Goal: Transaction & Acquisition: Book appointment/travel/reservation

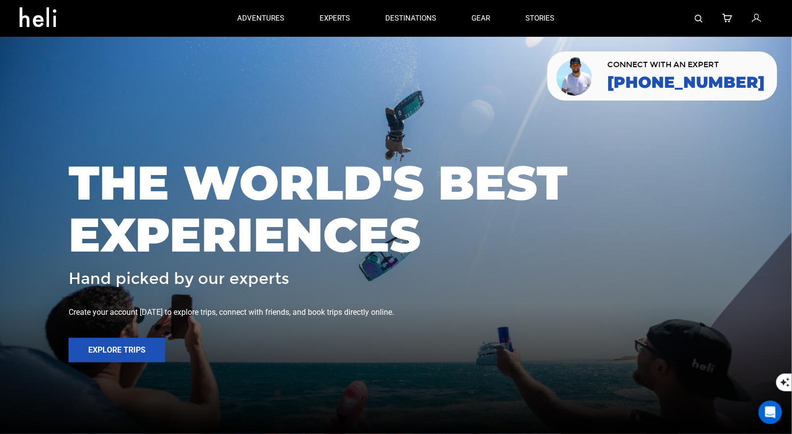
click at [699, 18] on img at bounding box center [699, 19] width 8 height 8
click at [703, 13] on link at bounding box center [699, 18] width 8 height 37
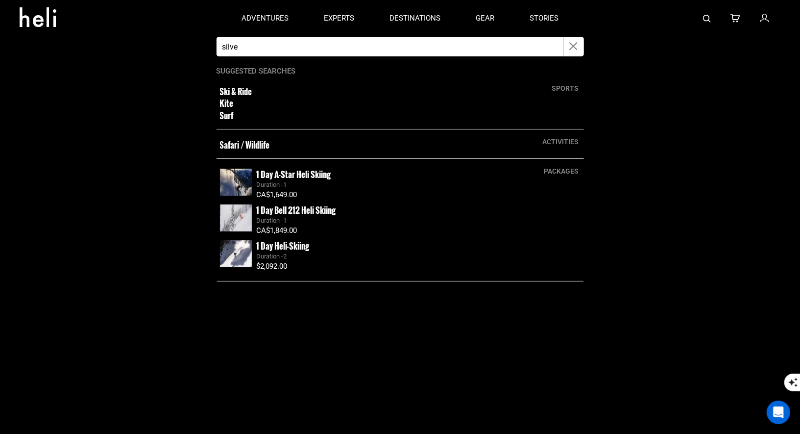
type input "silverton"
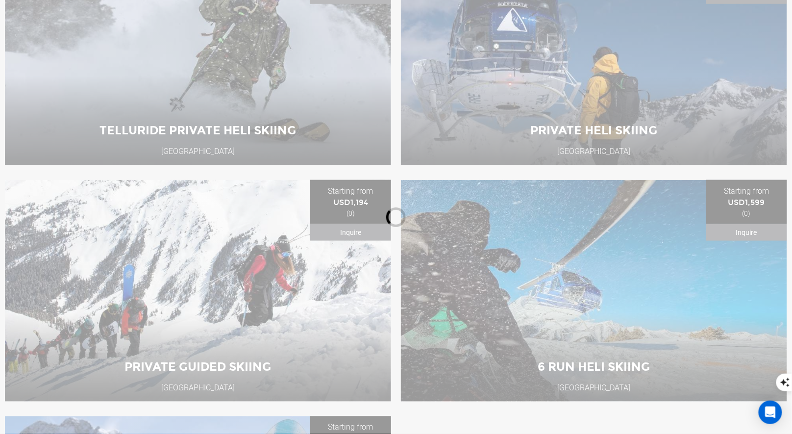
scroll to position [273, 0]
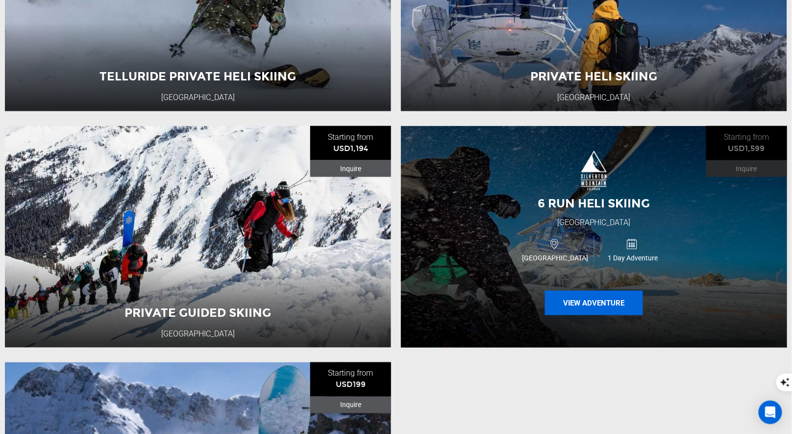
click at [578, 311] on button "View Adventure" at bounding box center [594, 303] width 98 height 24
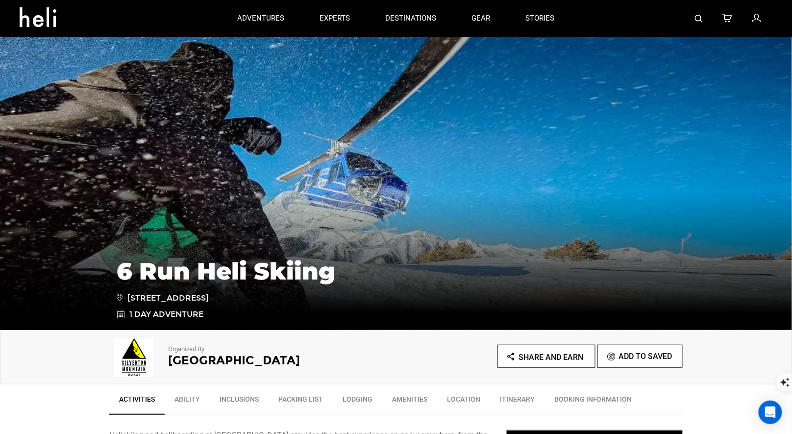
click at [551, 353] on span "Share and Earn" at bounding box center [551, 356] width 65 height 9
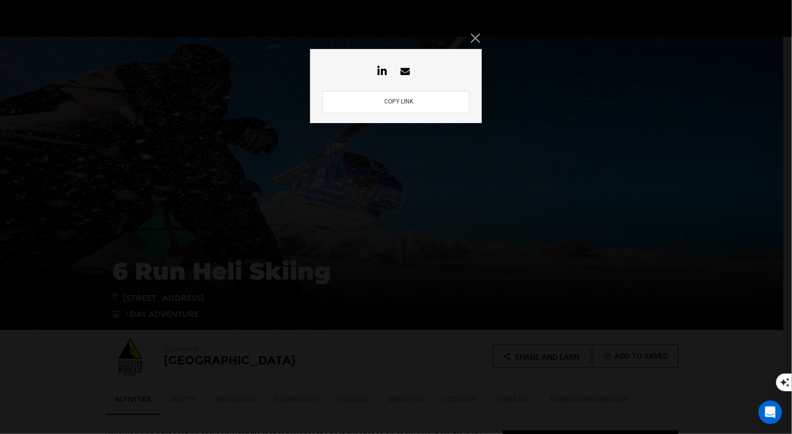
click at [415, 102] on button "COPY LINK" at bounding box center [398, 101] width 35 height 9
click at [474, 31] on div "COPY LINK" at bounding box center [396, 217] width 792 height 434
